Goal: Download file/media

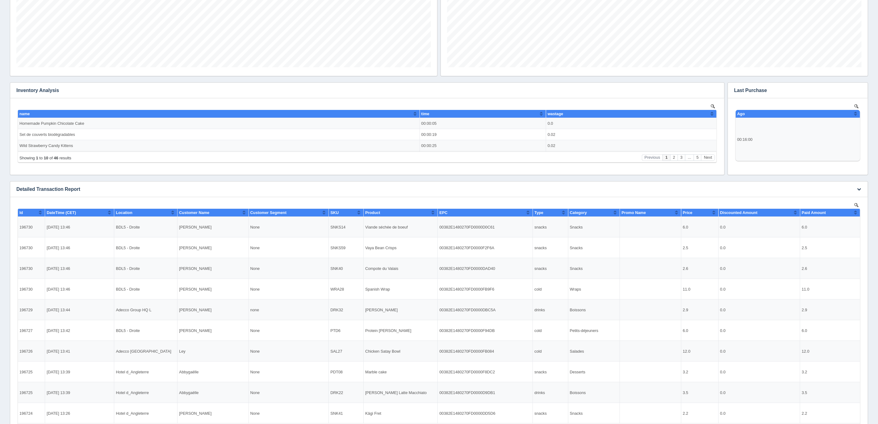
scroll to position [319, 0]
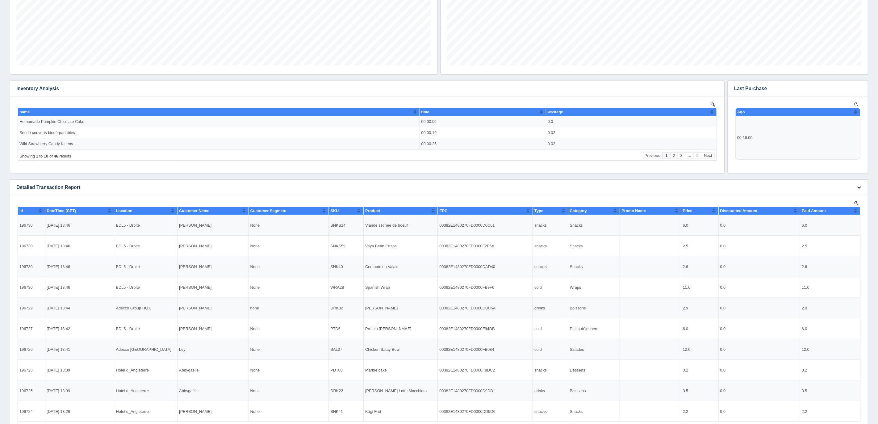
click at [863, 186] on button "button" at bounding box center [859, 188] width 8 height 10
click at [840, 197] on link "Download CSV" at bounding box center [838, 196] width 49 height 9
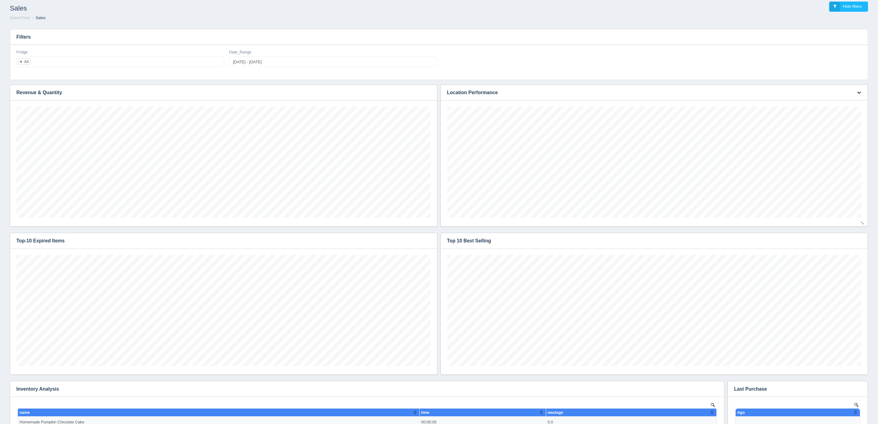
scroll to position [0, 0]
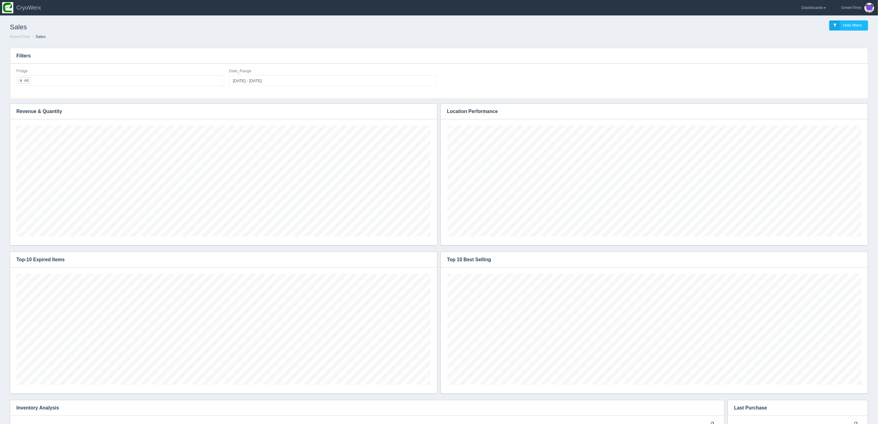
click at [466, 49] on h3 "Filters" at bounding box center [439, 55] width 858 height 15
click at [814, 6] on link "Dashboards" at bounding box center [814, 7] width 32 height 15
click at [817, 39] on link "GreenTime" at bounding box center [839, 45] width 83 height 12
click at [822, 68] on link "Inventory" at bounding box center [839, 69] width 83 height 12
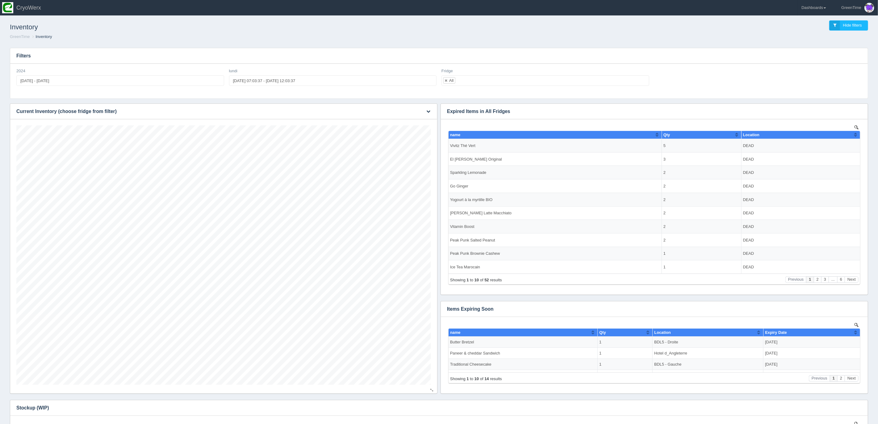
scroll to position [259, 415]
click at [430, 109] on button "button" at bounding box center [428, 112] width 8 height 10
click at [401, 122] on link "Download CSV" at bounding box center [407, 120] width 49 height 9
